Goal: Task Accomplishment & Management: Complete application form

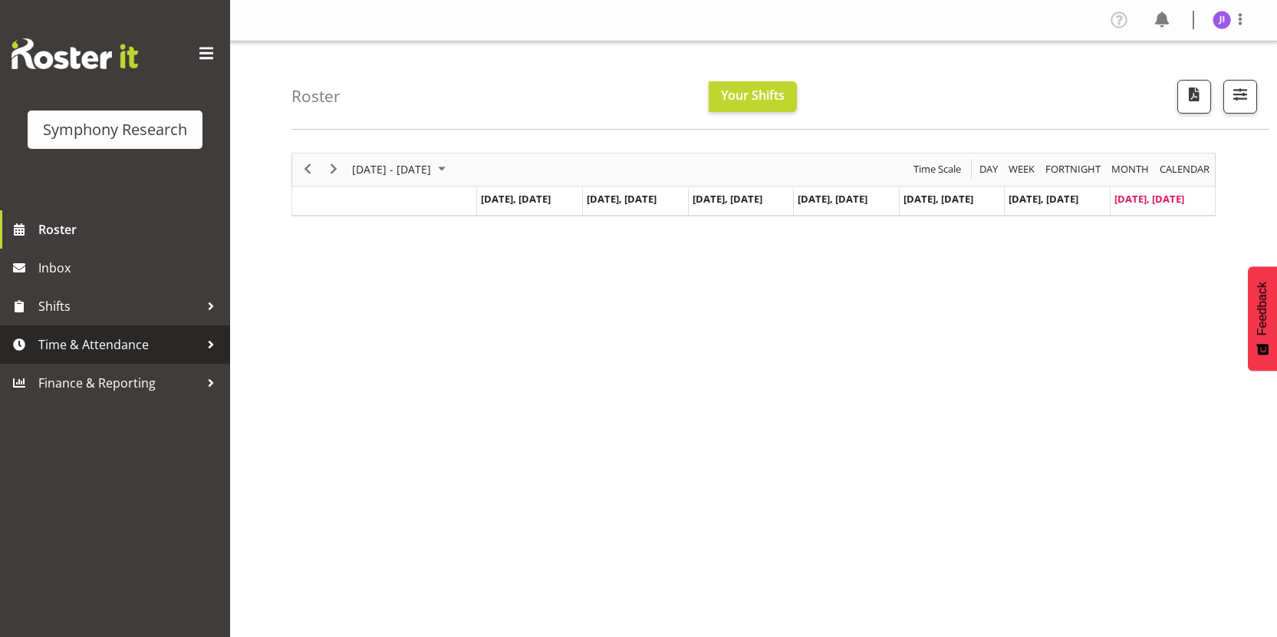
click at [137, 334] on span "Time & Attendance" at bounding box center [118, 344] width 161 height 23
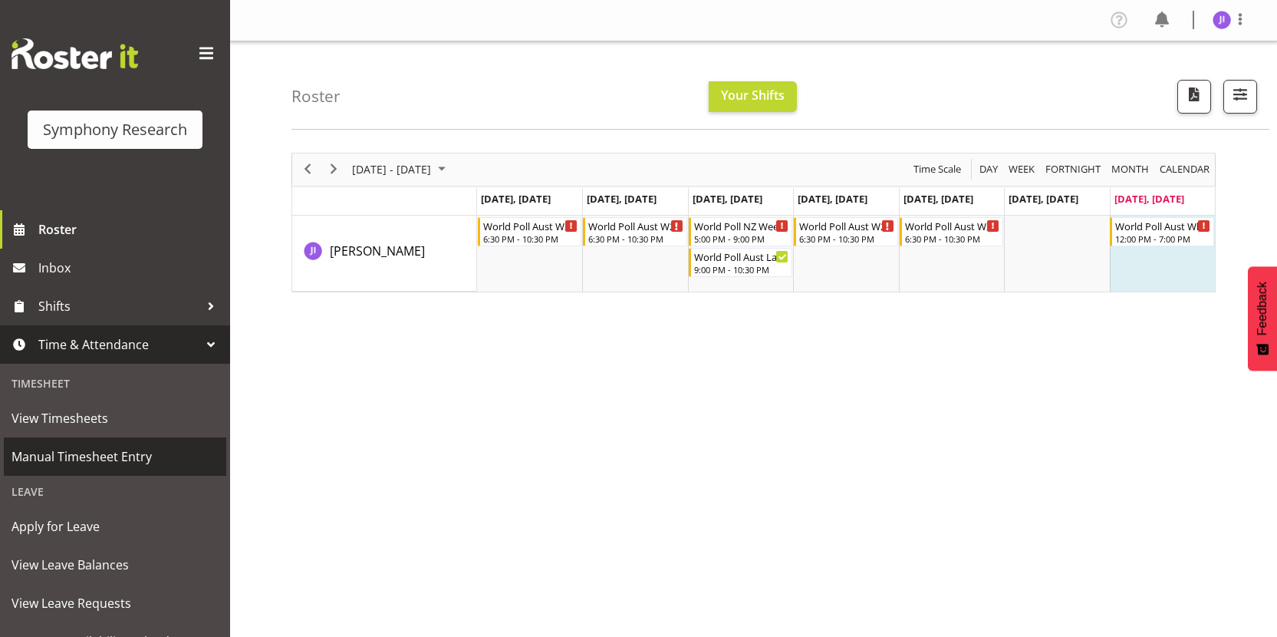
click at [118, 450] on span "Manual Timesheet Entry" at bounding box center [115, 456] width 207 height 23
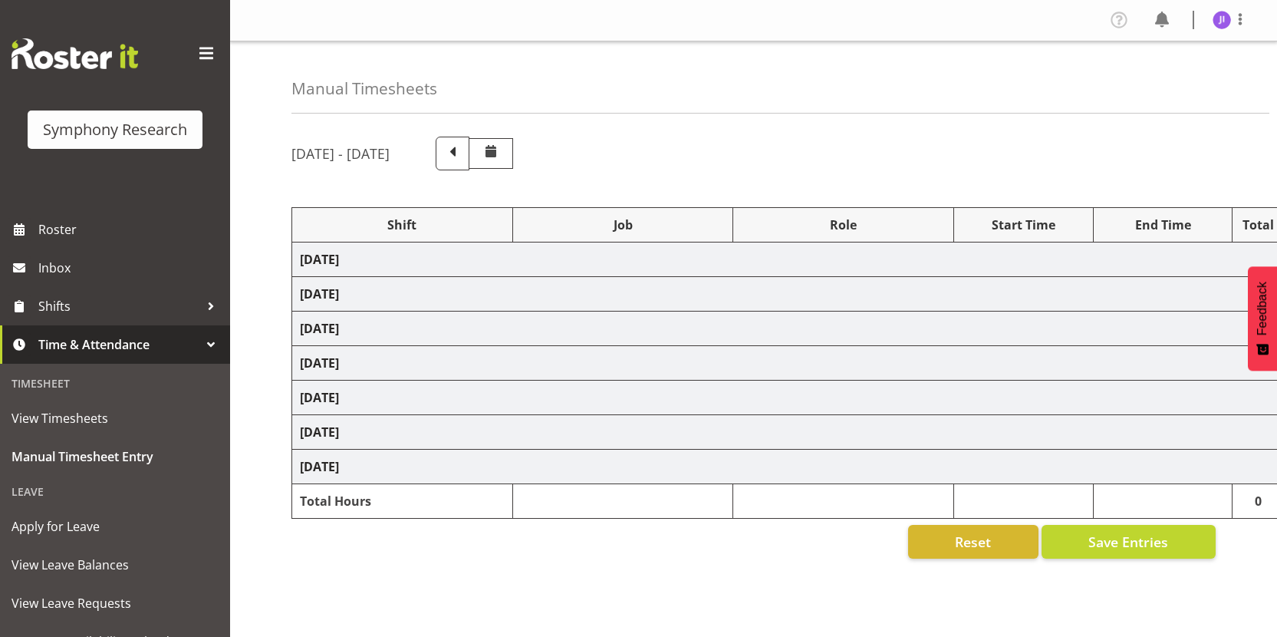
select select "48116"
select select "10499"
select select "48116"
select select "10499"
select select "48116"
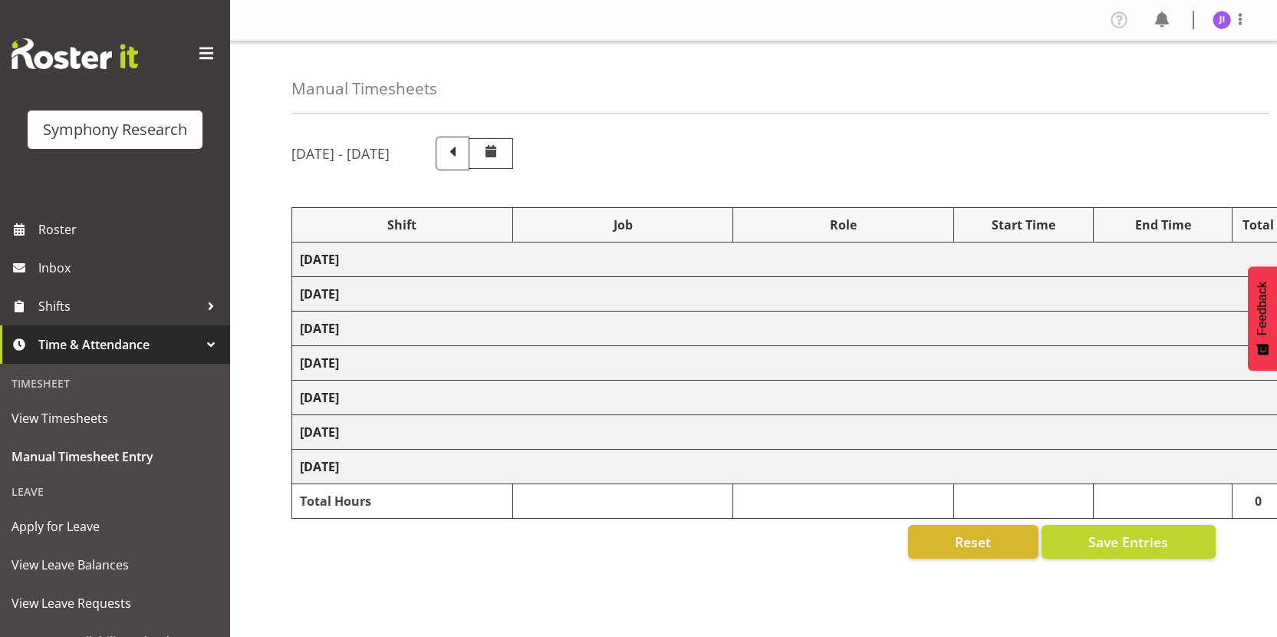
select select "10527"
select select "48116"
select select "10499"
select select "48116"
select select "10499"
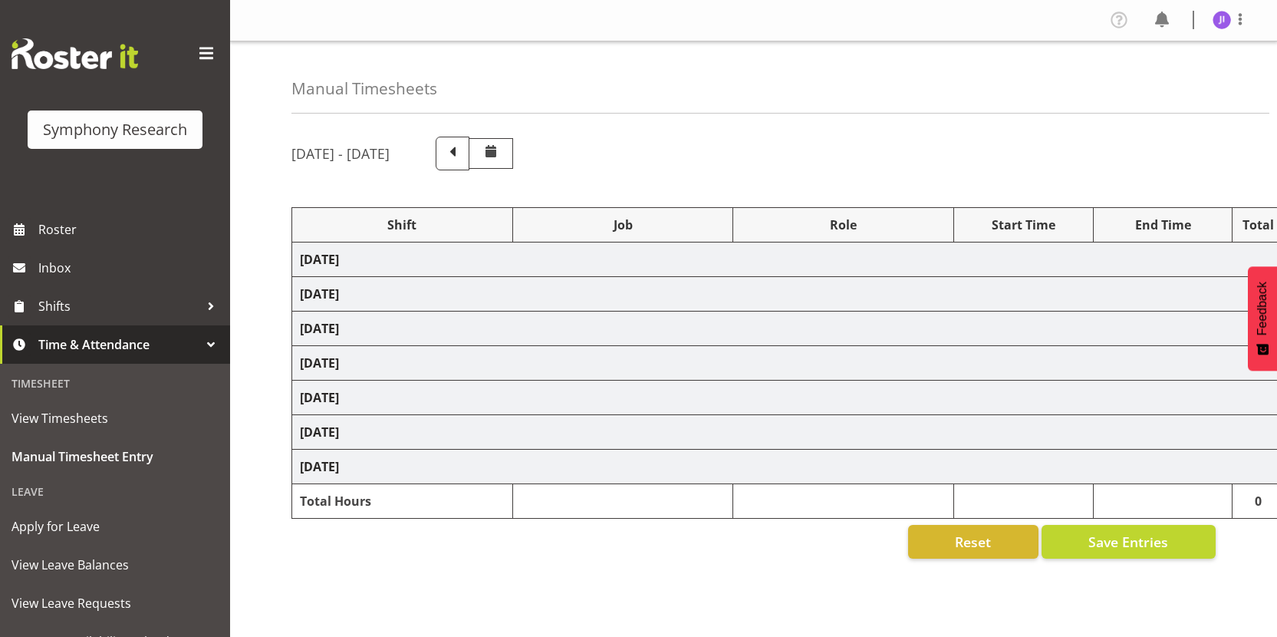
select select "48116"
select select "10499"
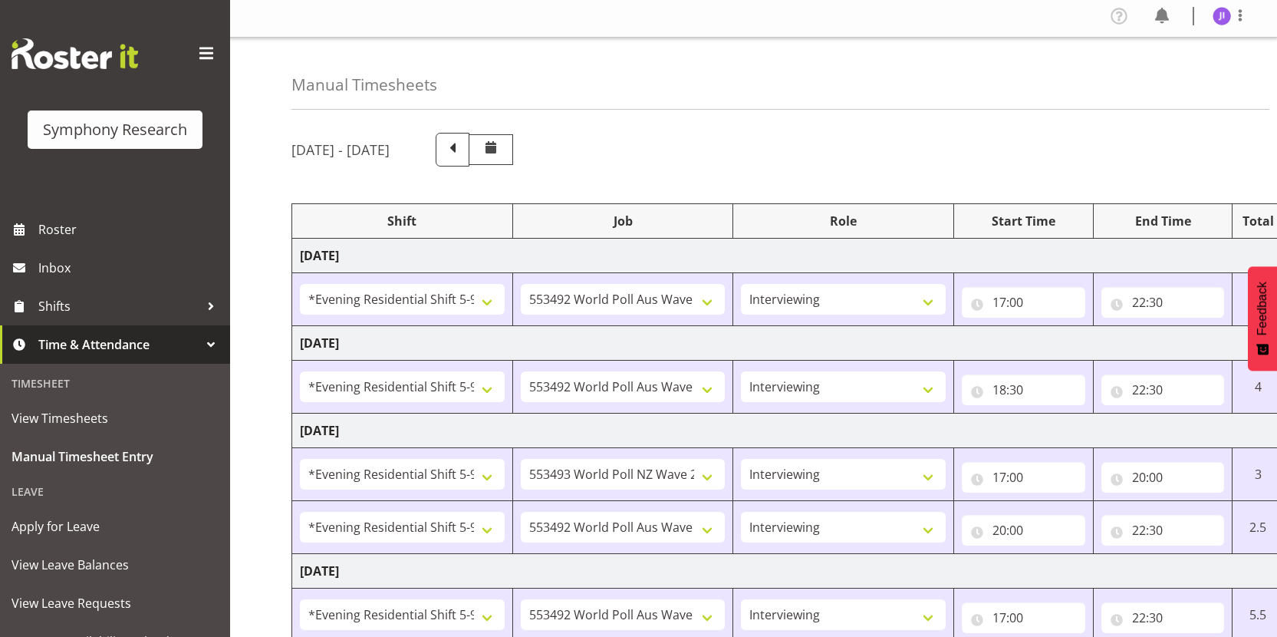
scroll to position [368, 0]
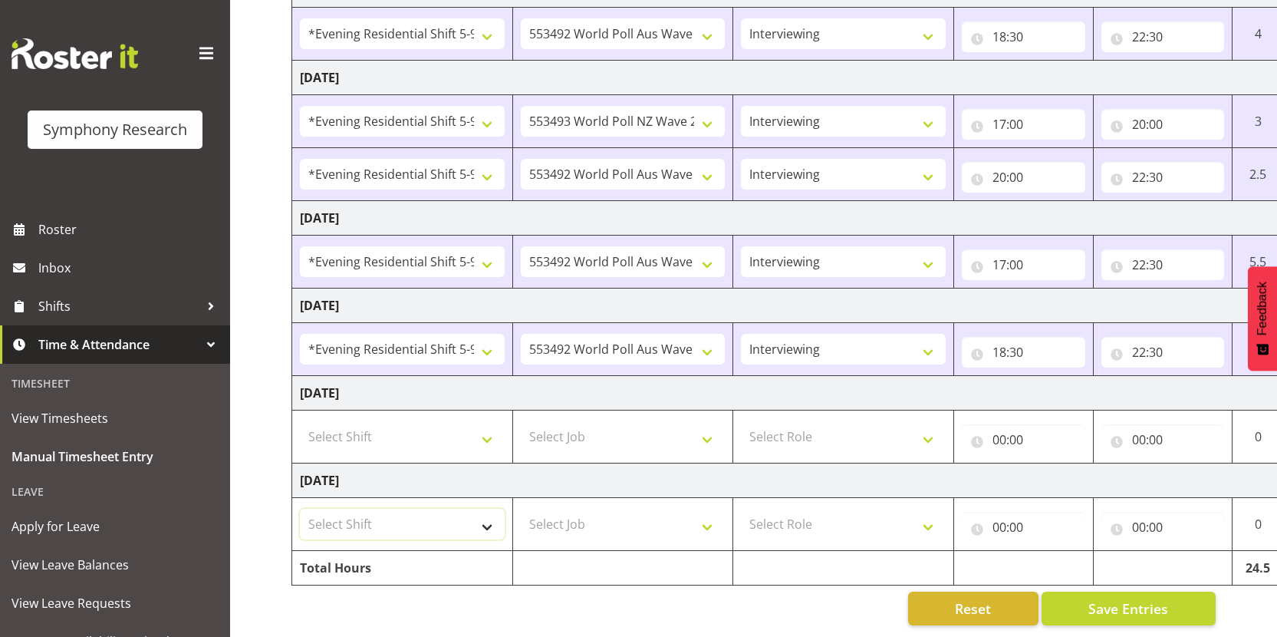
click at [380, 519] on select "Select Shift !!Weekend Residential (Roster IT Shift Label) *Business 9/10am ~ 4…" at bounding box center [402, 524] width 205 height 31
select select "17154"
click at [300, 509] on select "Select Shift !!Weekend Residential (Roster IT Shift Label) *Business 9/10am ~ 4…" at bounding box center [402, 524] width 205 height 31
click at [401, 511] on select "!!Weekend Residential (Roster IT Shift Label) *Business 9/10am ~ 4:30pm *Busine…" at bounding box center [402, 524] width 205 height 31
click at [670, 510] on select "Select Job 550060 IF Admin 553492 World Poll Aus Wave 2 Main 2025 553493 World …" at bounding box center [623, 524] width 205 height 31
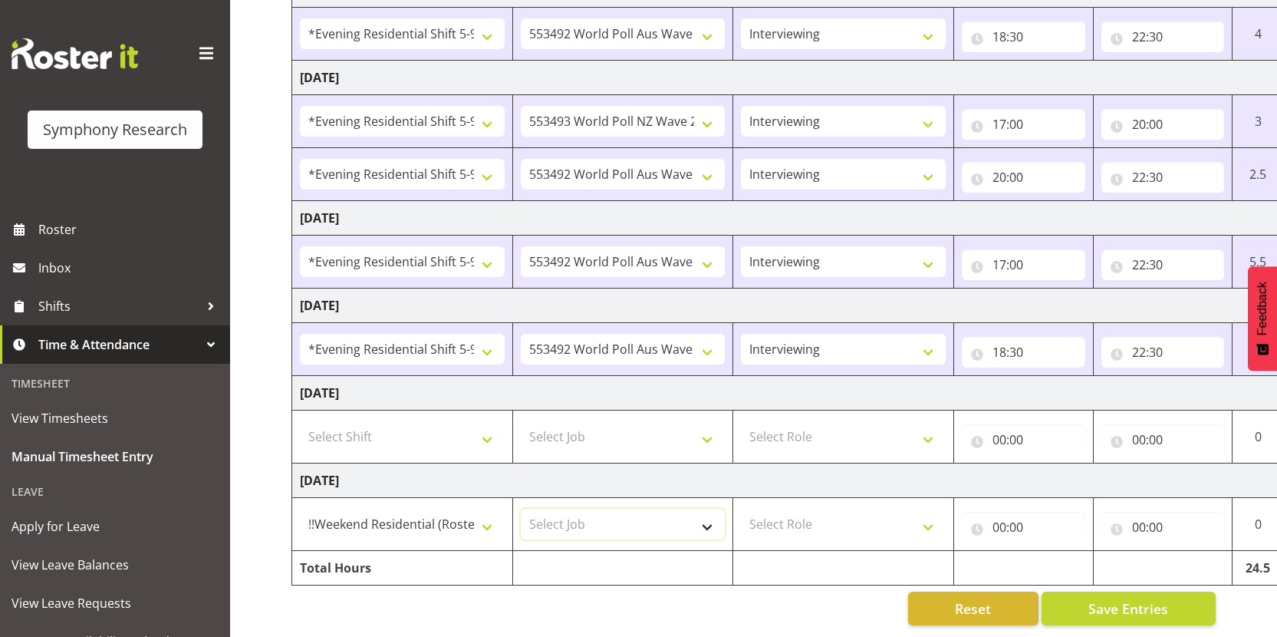
select select "10527"
click at [521, 509] on select "Select Job 550060 IF Admin 553492 World Poll Aus Wave 2 Main 2025 553493 World …" at bounding box center [623, 524] width 205 height 31
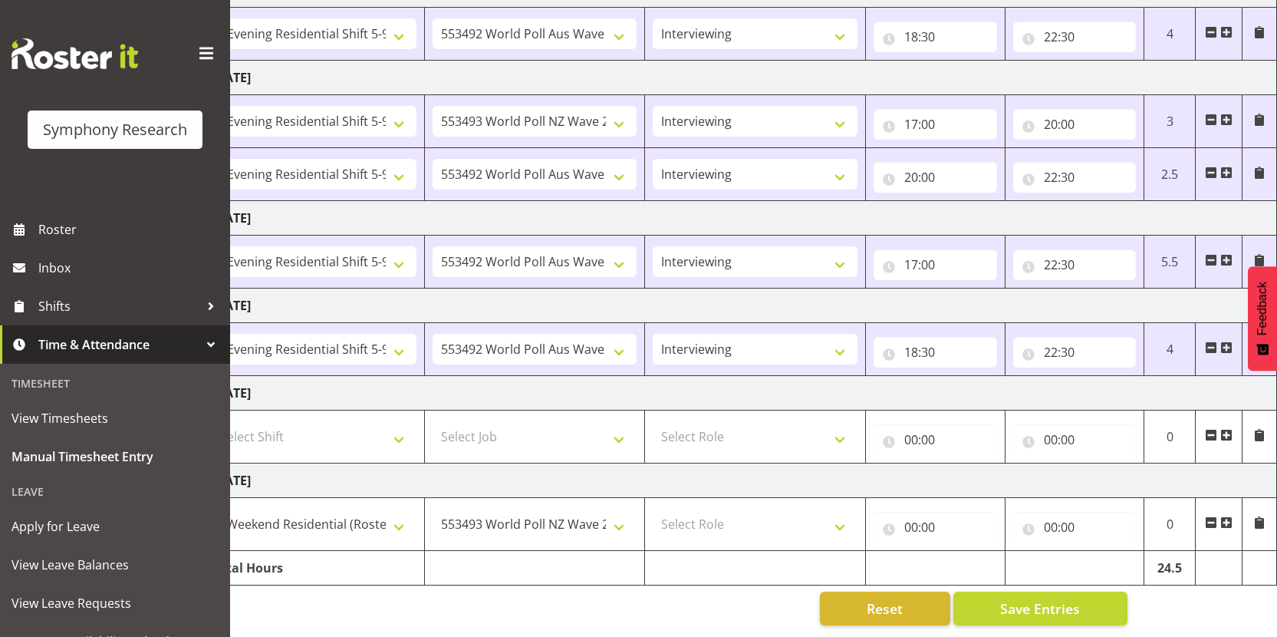
click at [1230, 516] on span at bounding box center [1226, 522] width 12 height 12
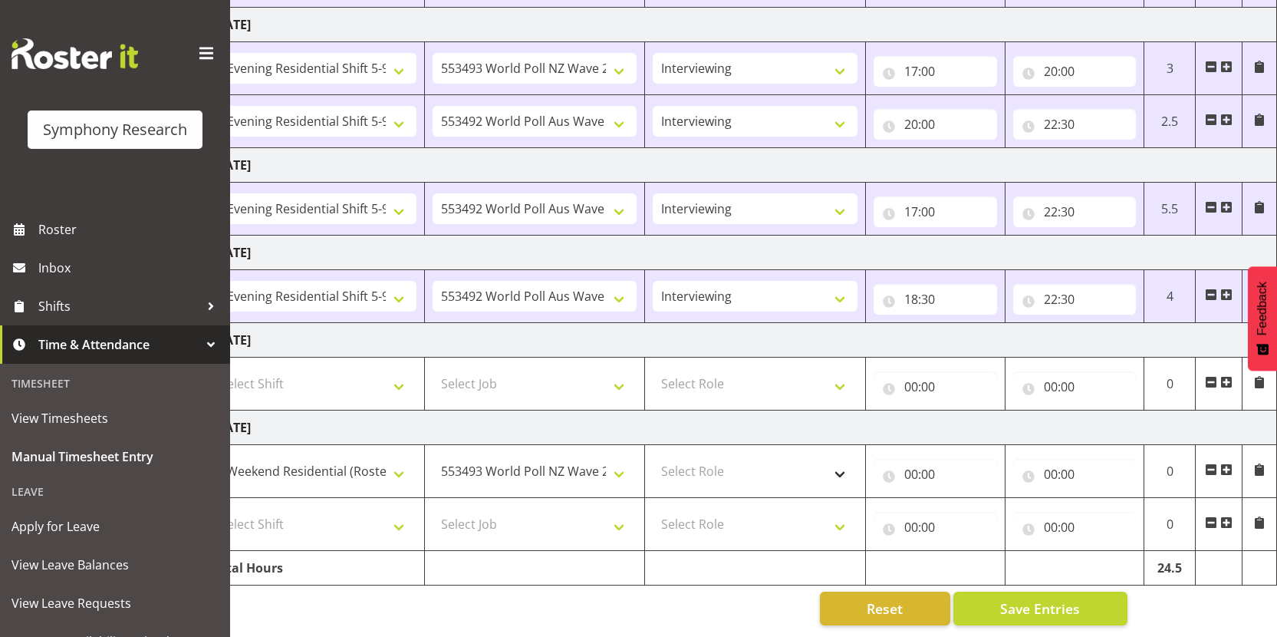
scroll to position [421, 0]
click at [763, 466] on select "Select Role Interviewing Briefing" at bounding box center [755, 471] width 205 height 31
select select "47"
click at [653, 456] on select "Select Role Interviewing Briefing" at bounding box center [755, 471] width 205 height 31
click at [917, 464] on input "00:00" at bounding box center [935, 474] width 123 height 31
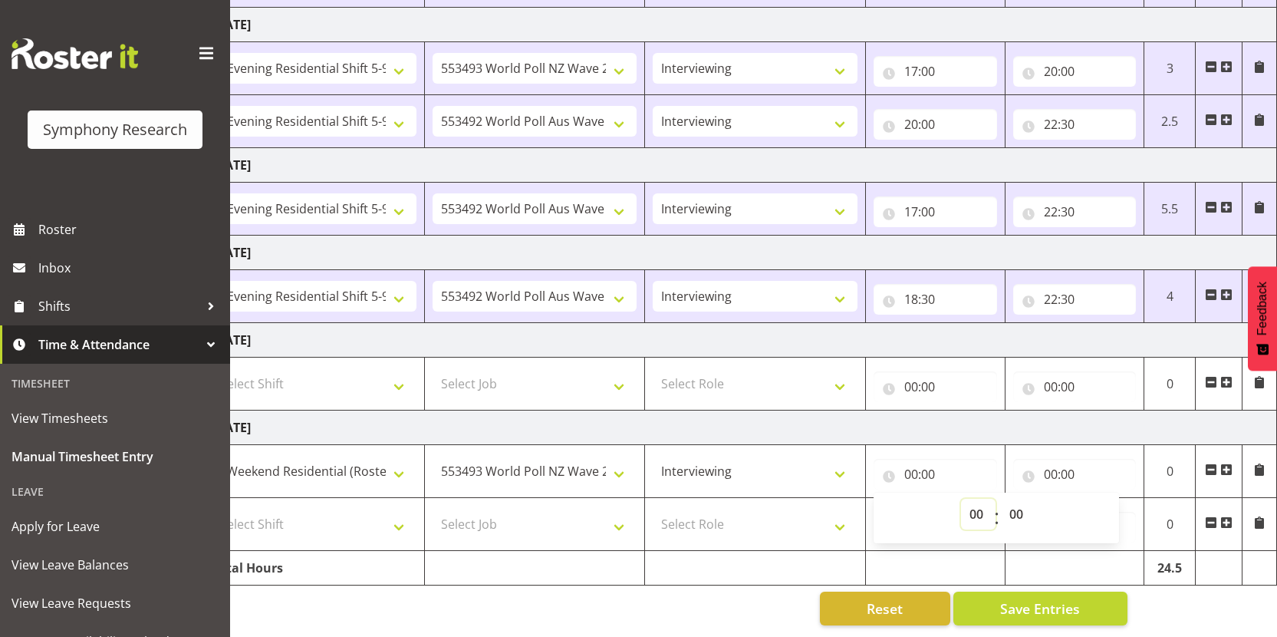
click at [970, 509] on select "00 01 02 03 04 05 06 07 08 09 10 11 12 13 14 15 16 17 18 19 20 21 22 23" at bounding box center [978, 514] width 35 height 31
select select "12"
click at [961, 499] on select "00 01 02 03 04 05 06 07 08 09 10 11 12 13 14 15 16 17 18 19 20 21 22 23" at bounding box center [978, 514] width 35 height 31
type input "12:00"
click at [1049, 466] on input "00:00" at bounding box center [1074, 474] width 123 height 31
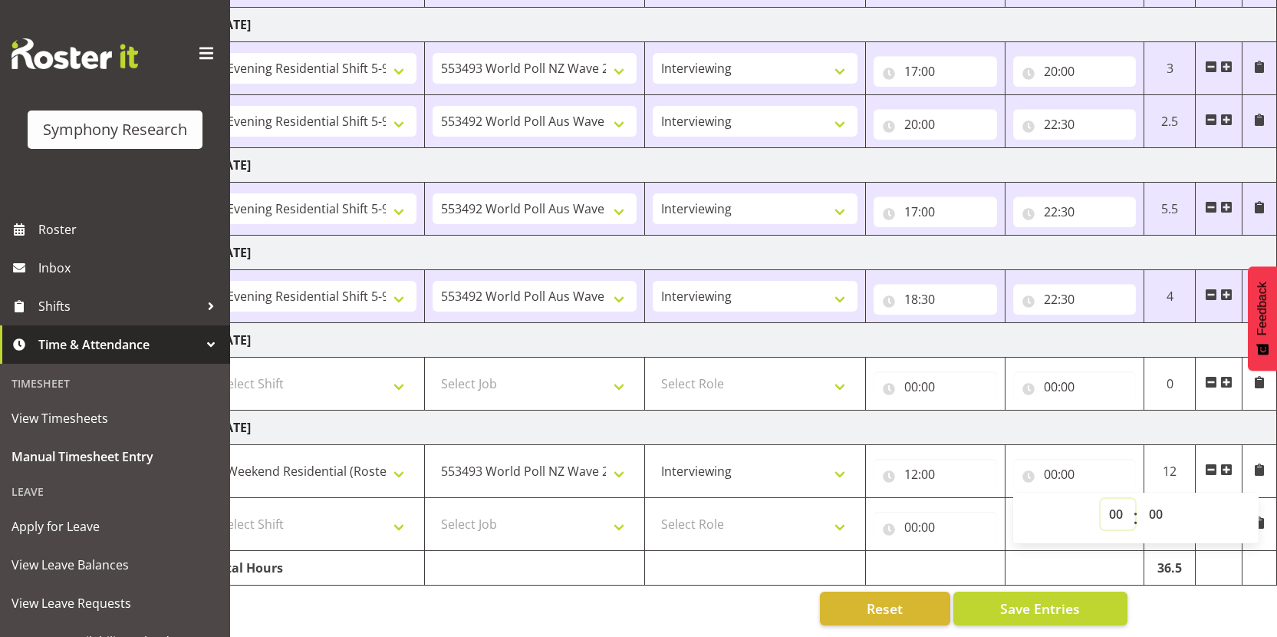
click at [1107, 501] on select "00 01 02 03 04 05 06 07 08 09 10 11 12 13 14 15 16 17 18 19 20 21 22 23" at bounding box center [1118, 514] width 35 height 31
select select "13"
click at [1101, 499] on select "00 01 02 03 04 05 06 07 08 09 10 11 12 13 14 15 16 17 18 19 20 21 22 23" at bounding box center [1118, 514] width 35 height 31
type input "13:00"
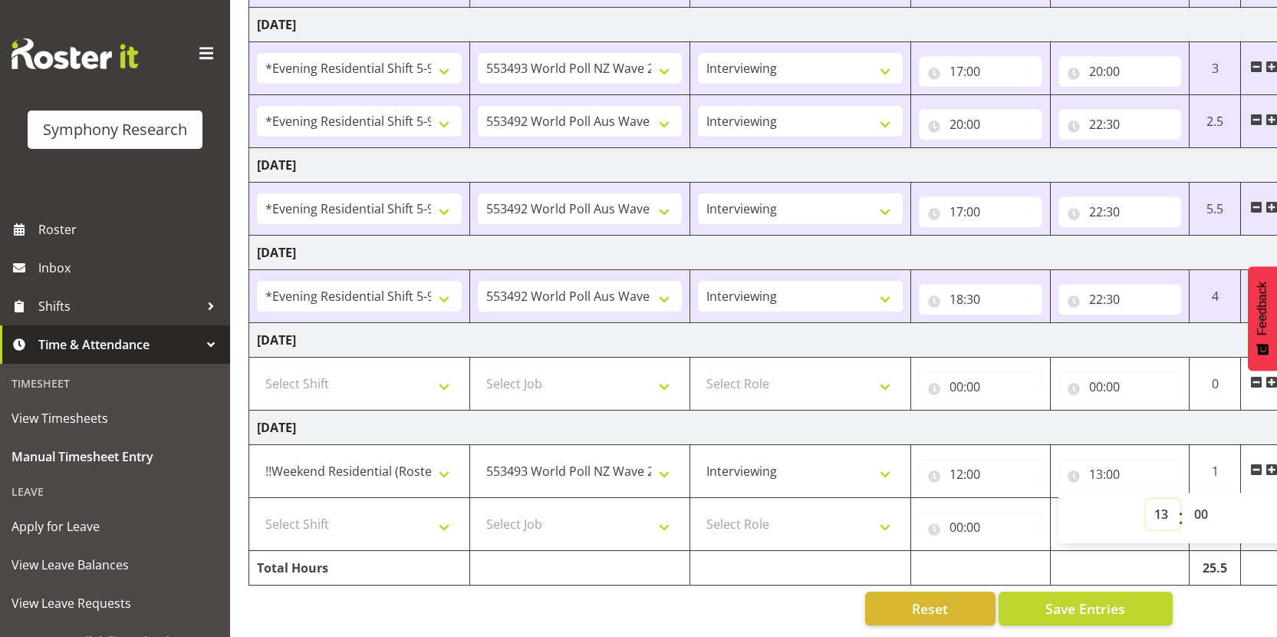
scroll to position [0, 0]
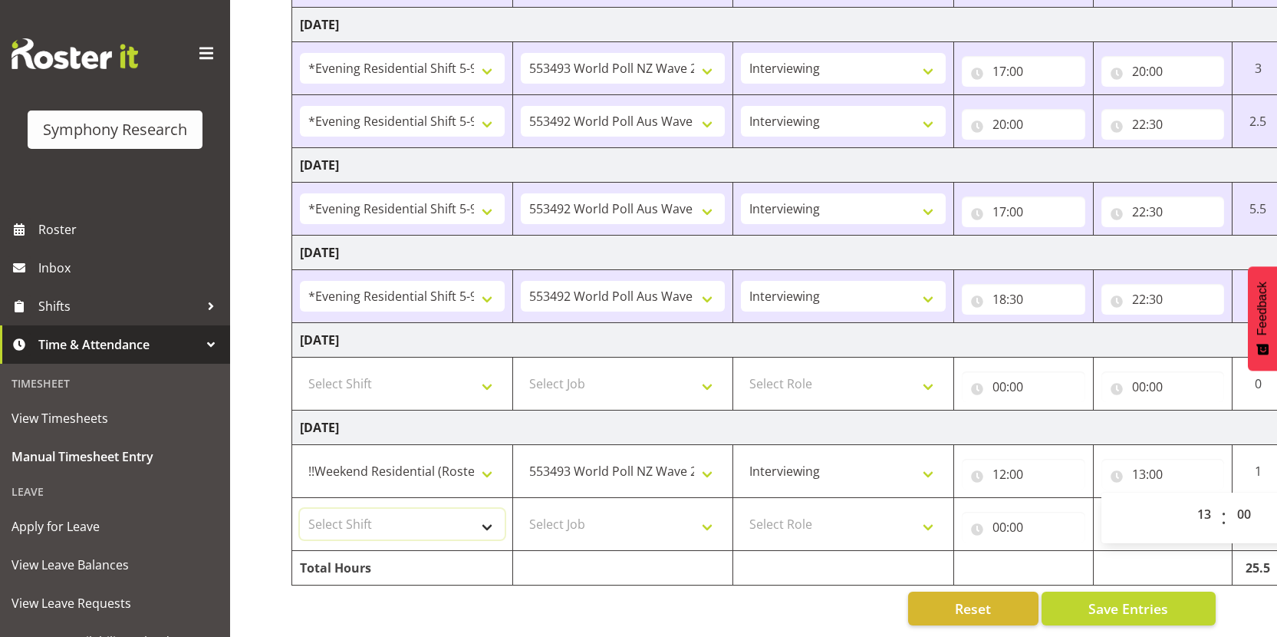
click at [443, 522] on select "Select Shift !!Weekend Residential (Roster IT Shift Label) *Business 9/10am ~ 4…" at bounding box center [402, 524] width 205 height 31
select select "17154"
click at [300, 509] on select "Select Shift !!Weekend Residential (Roster IT Shift Label) *Business 9/10am ~ 4…" at bounding box center [402, 524] width 205 height 31
click at [634, 520] on select "Select Job 550060 IF Admin 553492 World Poll Aus Wave 2 Main 2025 553493 World …" at bounding box center [623, 524] width 205 height 31
select select "10499"
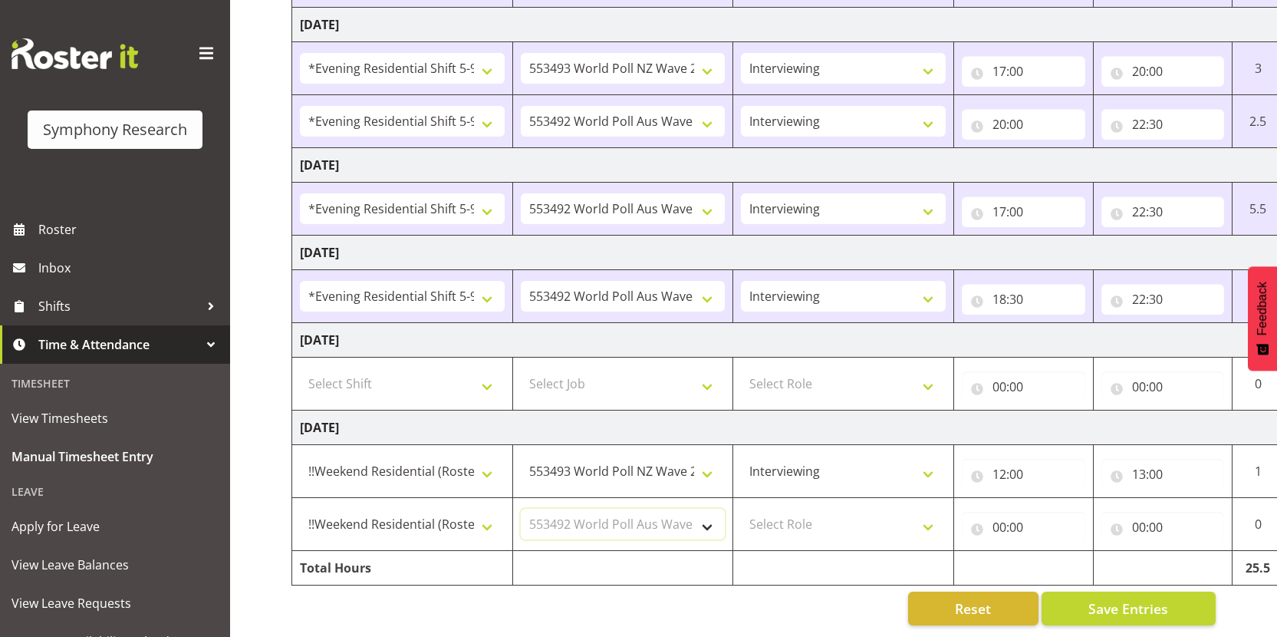
click at [521, 509] on select "Select Job 550060 IF Admin 553492 World Poll Aus Wave 2 Main 2025 553493 World …" at bounding box center [623, 524] width 205 height 31
click at [835, 510] on select "Select Role Interviewing Briefing" at bounding box center [843, 524] width 205 height 31
select select "47"
click at [741, 509] on select "Select Role Interviewing Briefing" at bounding box center [843, 524] width 205 height 31
click at [996, 519] on input "00:00" at bounding box center [1023, 527] width 123 height 31
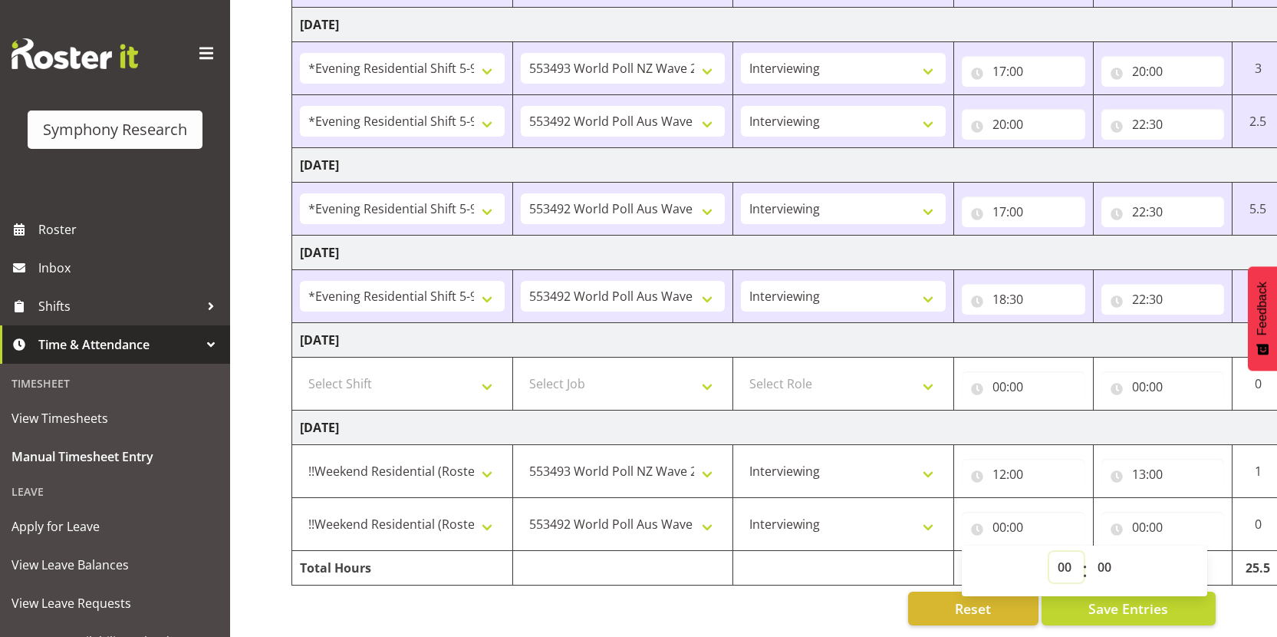
click at [1065, 558] on select "00 01 02 03 04 05 06 07 08 09 10 11 12 13 14 15 16 17 18 19 20 21 22 23" at bounding box center [1066, 567] width 35 height 31
select select "13"
click at [1049, 552] on select "00 01 02 03 04 05 06 07 08 09 10 11 12 13 14 15 16 17 18 19 20 21 22 23" at bounding box center [1066, 567] width 35 height 31
type input "13:00"
click at [1143, 515] on input "00:00" at bounding box center [1162, 527] width 123 height 31
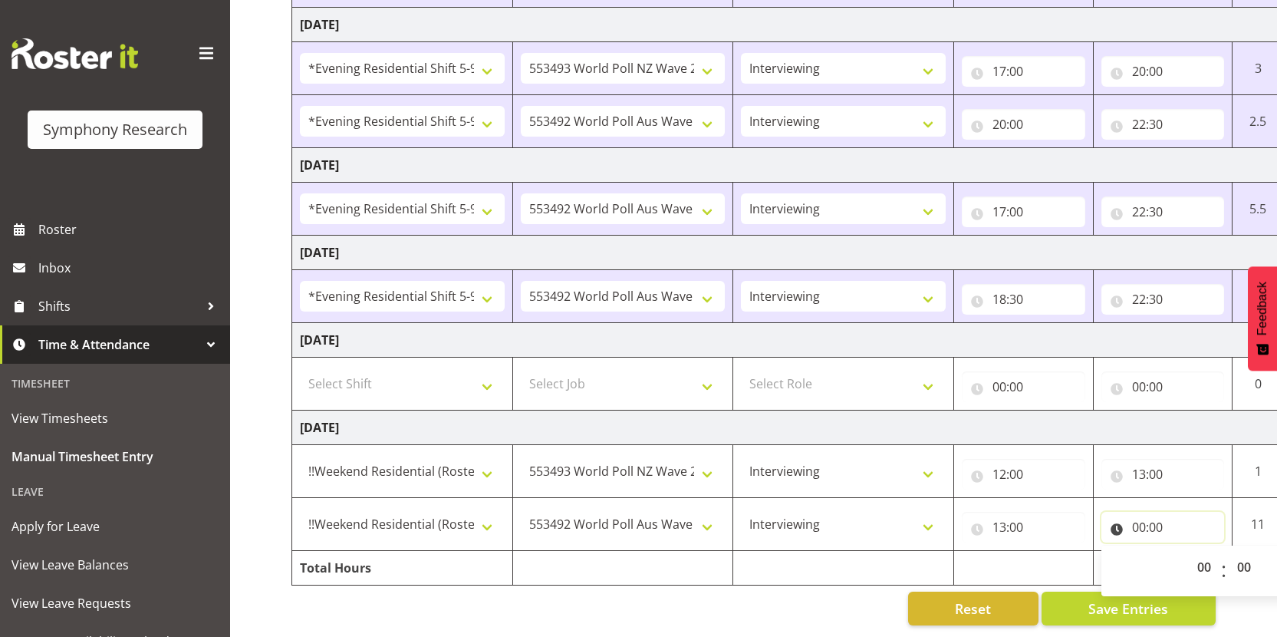
click at [1143, 515] on input "00:00" at bounding box center [1162, 527] width 123 height 31
click at [1138, 518] on input "00:00" at bounding box center [1162, 527] width 123 height 31
click at [1205, 554] on select "00 01 02 03 04 05 06 07 08 09 10 11 12 13 14 15 16 17 18 19 20 21 22 23" at bounding box center [1206, 567] width 35 height 31
select select "19"
click at [1189, 552] on select "00 01 02 03 04 05 06 07 08 09 10 11 12 13 14 15 16 17 18 19 20 21 22 23" at bounding box center [1206, 567] width 35 height 31
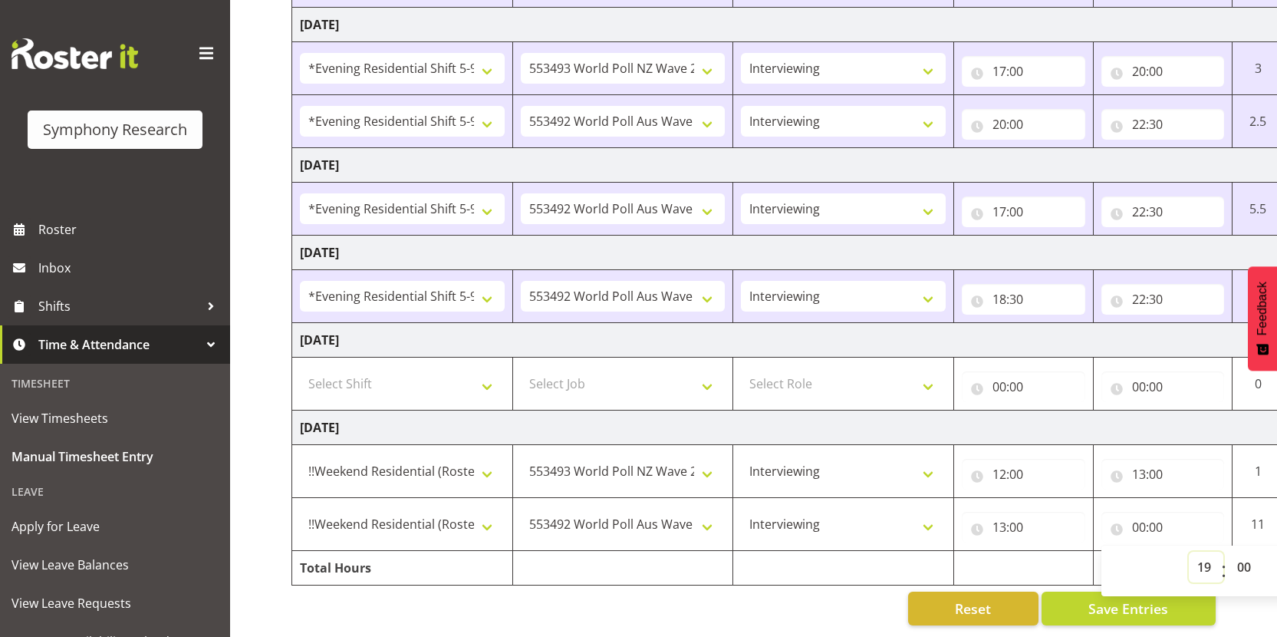
type input "19:00"
drag, startPoint x: 756, startPoint y: 594, endPoint x: 767, endPoint y: 591, distance: 12.1
click at [756, 594] on div "Reset Save Entries" at bounding box center [753, 608] width 924 height 34
click at [1104, 598] on span "Save Entries" at bounding box center [1128, 608] width 80 height 20
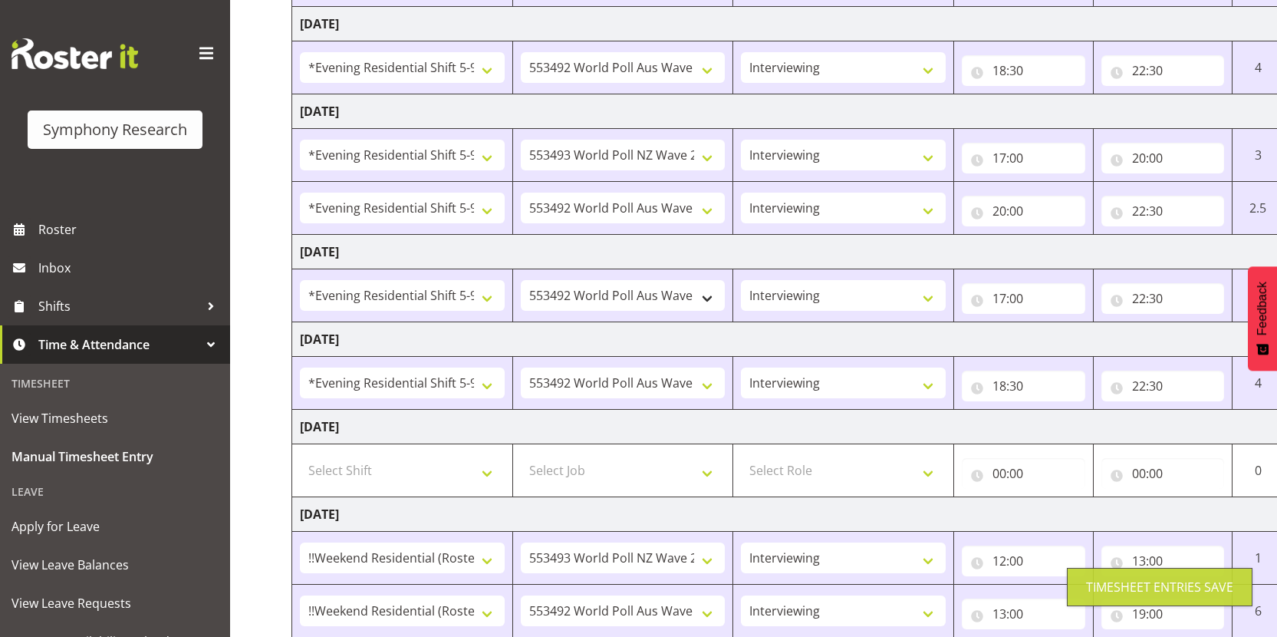
scroll to position [421, 0]
